Goal: Task Accomplishment & Management: Manage account settings

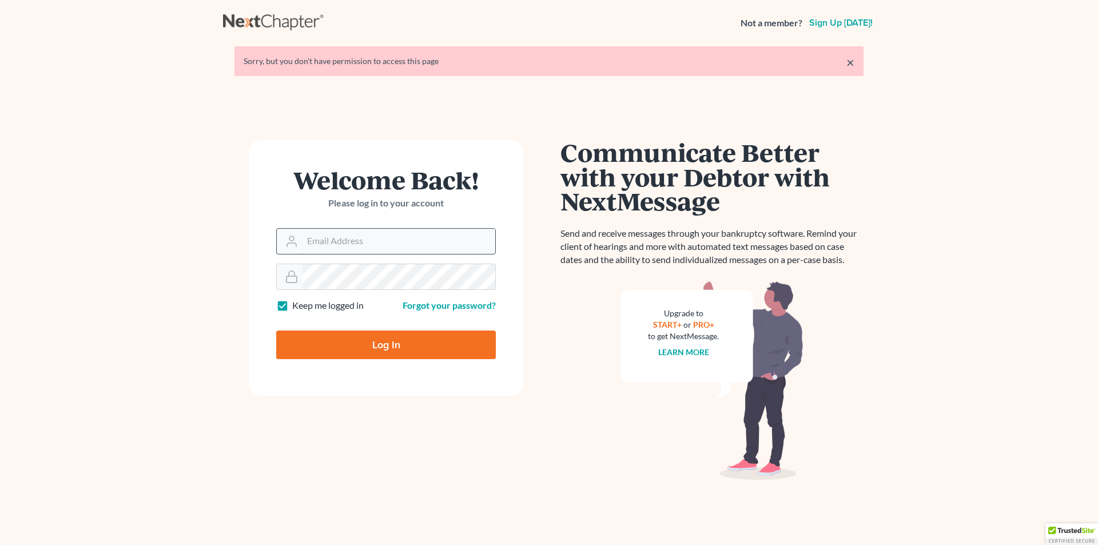
click at [368, 244] on input "Email Address" at bounding box center [399, 241] width 193 height 25
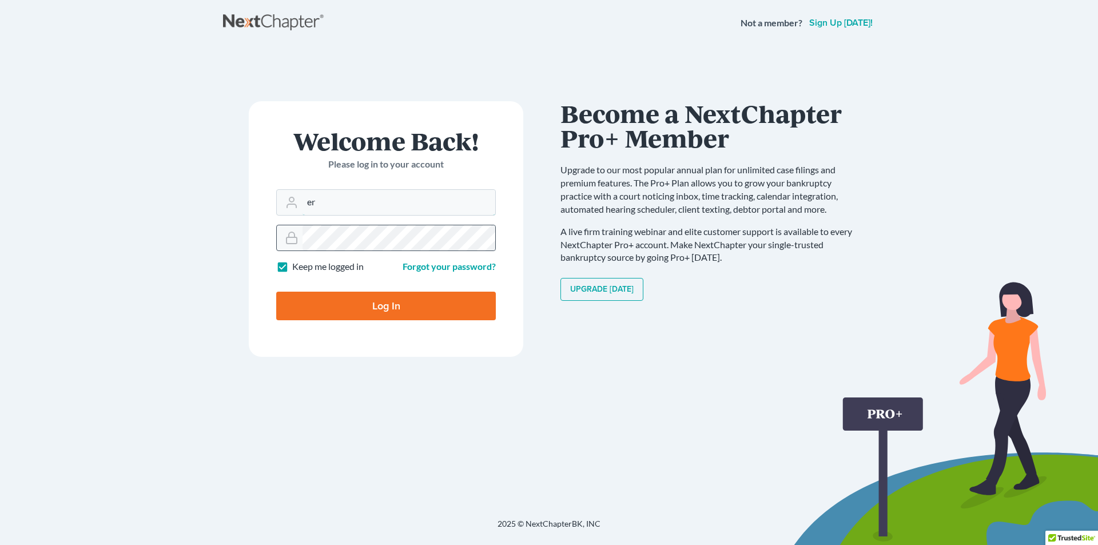
type input "er"
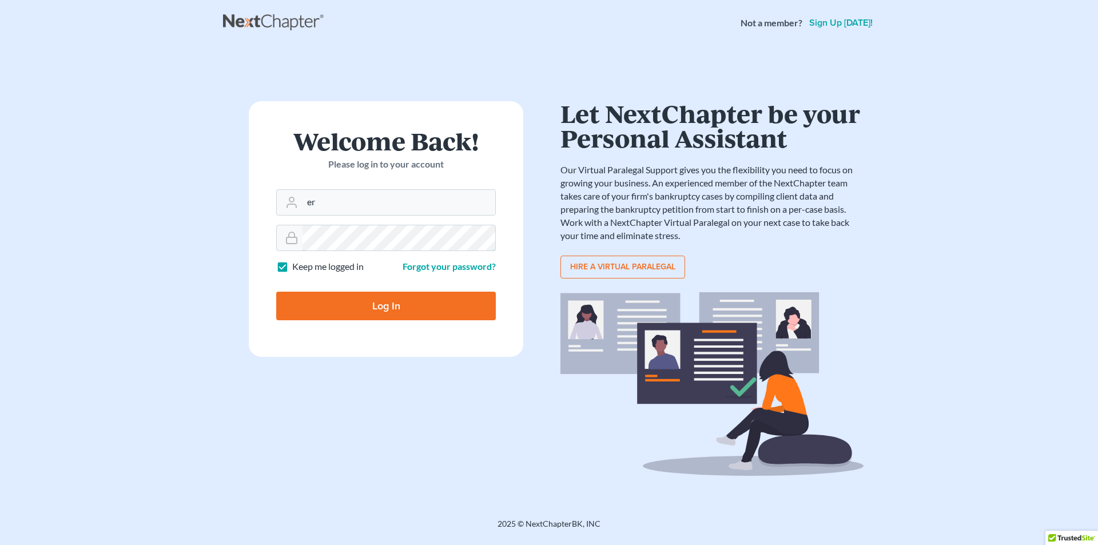
click at [276, 292] on input "Log In" at bounding box center [386, 306] width 220 height 29
type input "Thinking..."
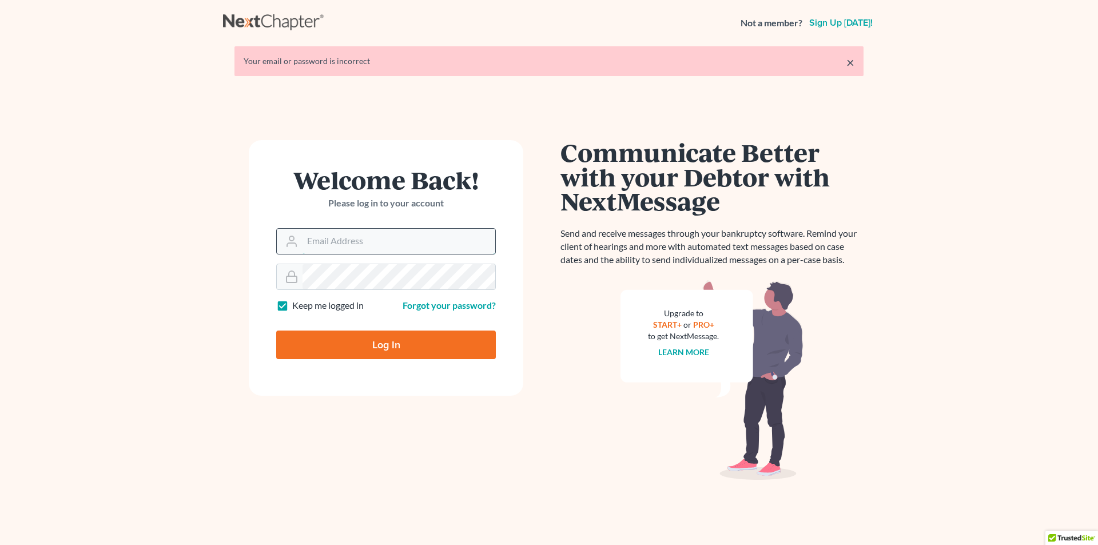
click at [470, 239] on input "Email Address" at bounding box center [399, 241] width 193 height 25
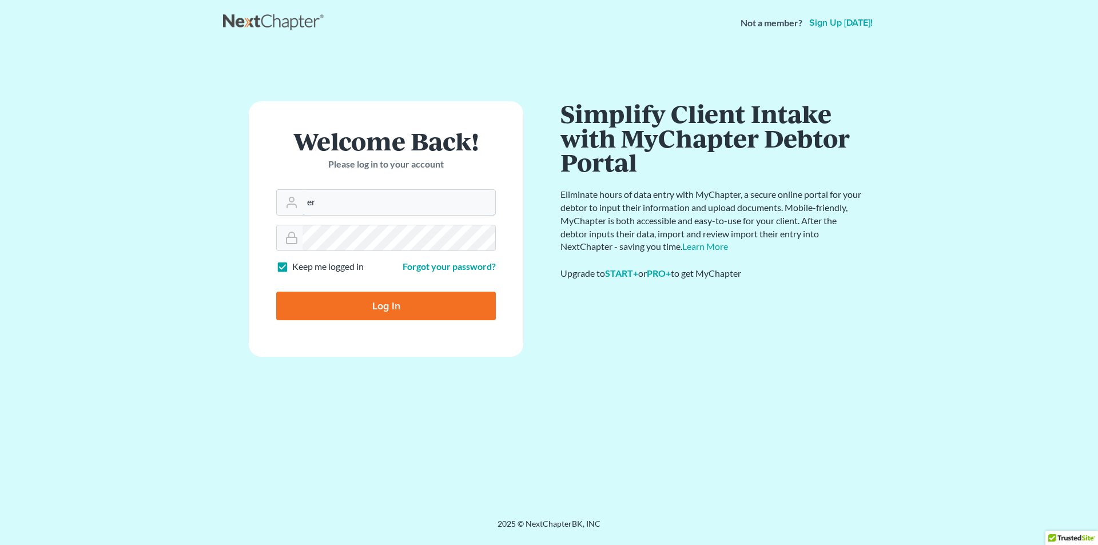
type input "eric@brandonlawyer.com"
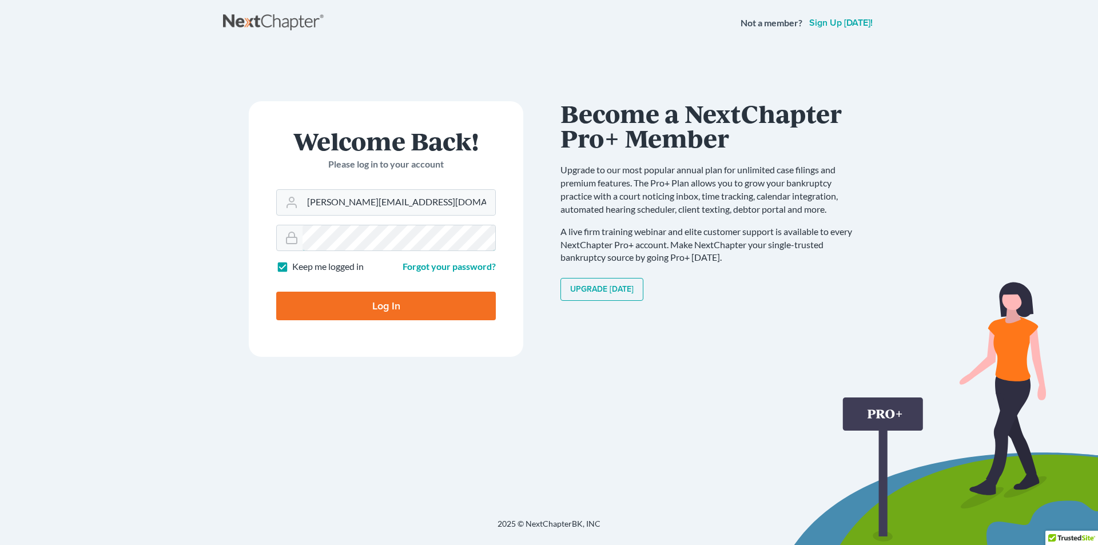
click at [276, 292] on input "Log In" at bounding box center [386, 306] width 220 height 29
type input "Thinking..."
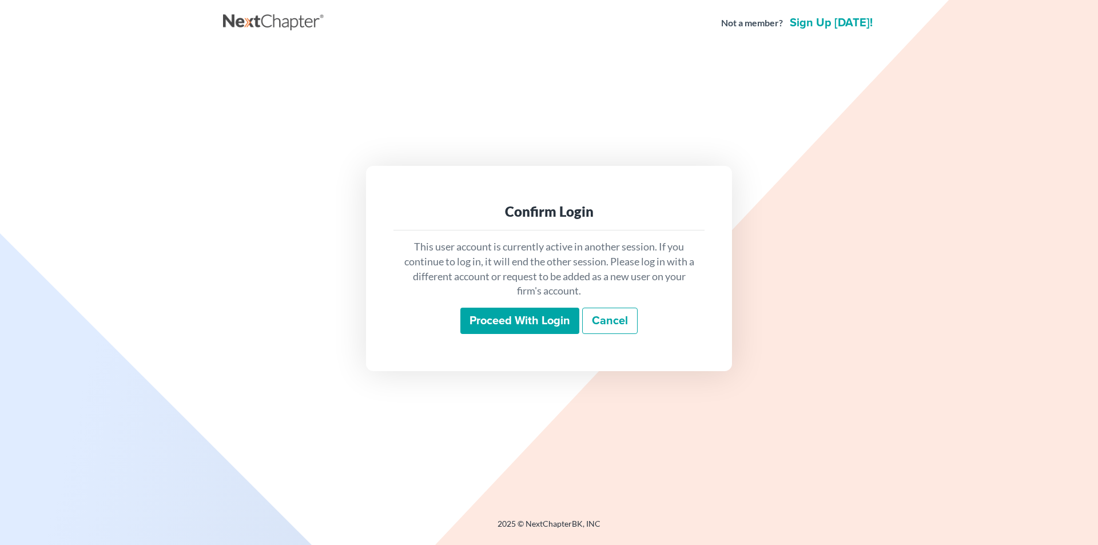
click at [525, 320] on input "Proceed with login" at bounding box center [519, 321] width 119 height 26
